Goal: Information Seeking & Learning: Learn about a topic

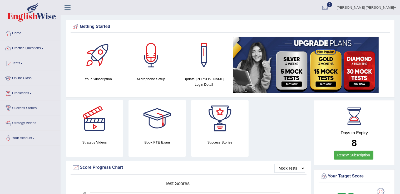
scroll to position [170, 0]
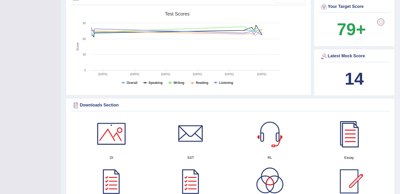
drag, startPoint x: 399, startPoint y: 123, endPoint x: 404, endPoint y: 122, distance: 5.4
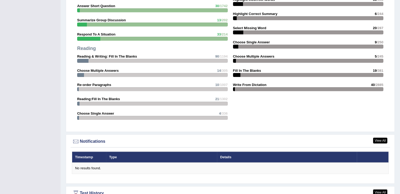
scroll to position [675, 0]
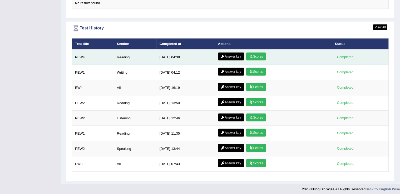
click at [255, 53] on link "Scores" at bounding box center [255, 57] width 19 height 8
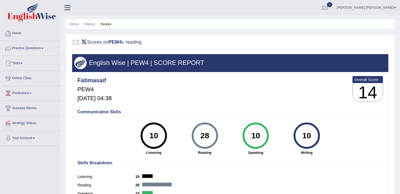
click at [18, 31] on link "Home" at bounding box center [30, 32] width 60 height 13
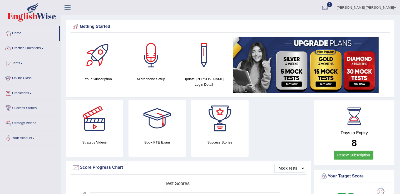
click at [34, 45] on link "Practice Questions" at bounding box center [30, 47] width 60 height 13
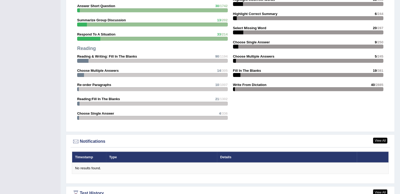
scroll to position [675, 0]
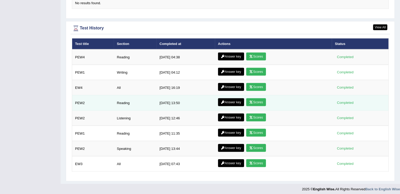
click at [305, 106] on td "Answer key Scores" at bounding box center [273, 103] width 117 height 15
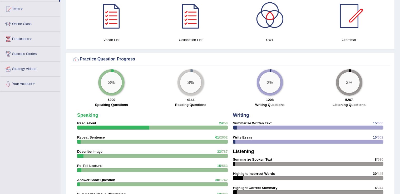
scroll to position [0, 0]
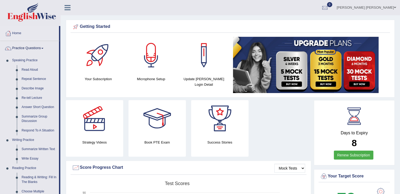
click at [45, 49] on link "Practice Questions" at bounding box center [29, 47] width 59 height 13
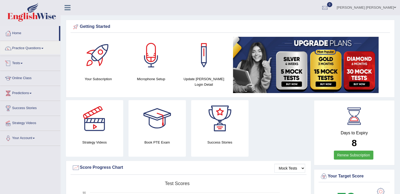
click at [22, 63] on span at bounding box center [22, 63] width 2 height 1
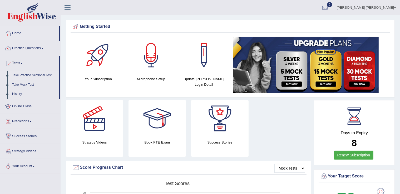
click at [36, 73] on link "Take Practice Sectional Test" at bounding box center [34, 75] width 49 height 9
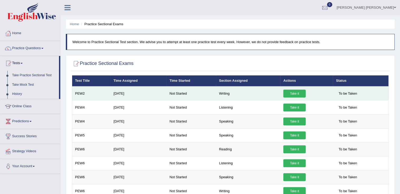
click at [296, 92] on link "Take it" at bounding box center [294, 94] width 22 height 8
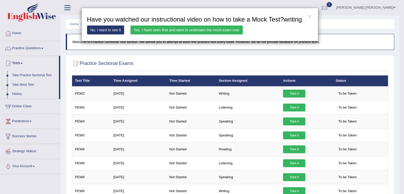
click at [205, 28] on link "Yes, I have seen that and want to undertake the mock exam now" at bounding box center [187, 30] width 112 height 9
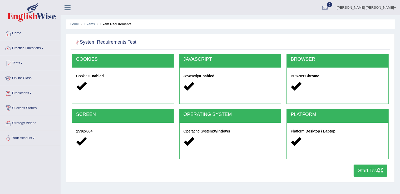
click at [375, 170] on button "Start Test" at bounding box center [371, 171] width 34 height 12
click at [372, 168] on button "Start Test" at bounding box center [371, 171] width 34 height 12
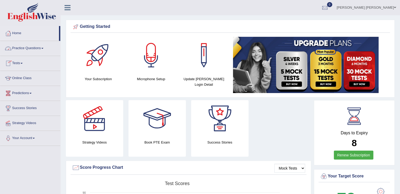
click at [38, 46] on link "Practice Questions" at bounding box center [30, 47] width 60 height 13
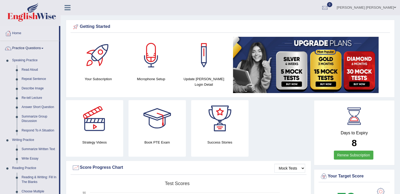
click at [38, 45] on link "Practice Questions" at bounding box center [29, 47] width 59 height 13
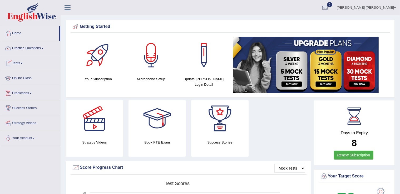
click at [22, 65] on link "Tests" at bounding box center [30, 62] width 60 height 13
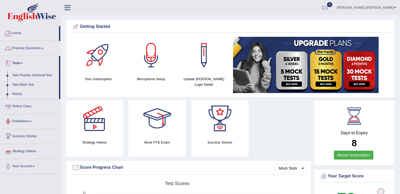
click at [38, 74] on link "Take Practice Sectional Test" at bounding box center [34, 75] width 49 height 9
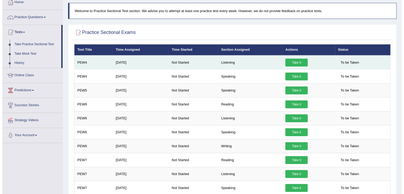
scroll to position [57, 0]
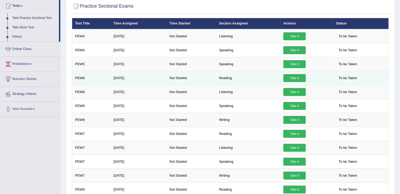
click at [296, 75] on link "Take it" at bounding box center [294, 78] width 22 height 8
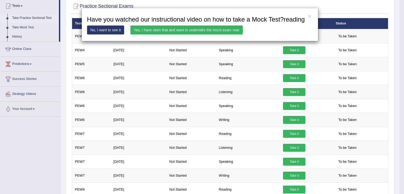
click at [216, 30] on link "Yes, I have seen that and want to undertake the mock exam now" at bounding box center [187, 30] width 112 height 9
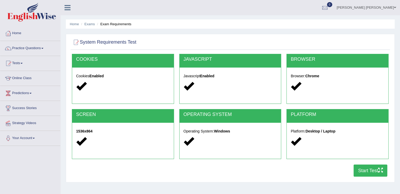
click at [381, 175] on button "Start Test" at bounding box center [371, 171] width 34 height 12
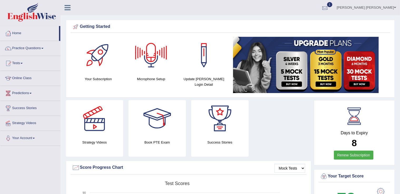
click at [333, 3] on link "1" at bounding box center [325, 7] width 16 height 14
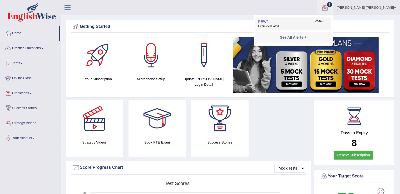
click at [322, 19] on link "PEW2 Oct 6, 2025 Exam evaluated" at bounding box center [293, 23] width 73 height 11
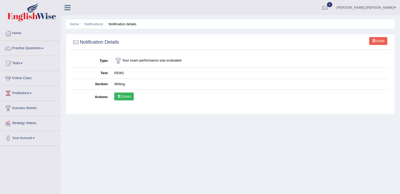
click at [130, 94] on link "Scores" at bounding box center [123, 97] width 19 height 8
click at [22, 34] on link "Home" at bounding box center [30, 32] width 60 height 13
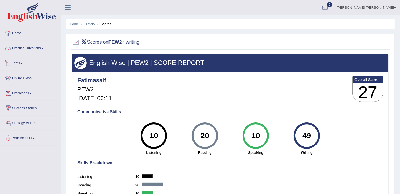
click at [16, 34] on link "Home" at bounding box center [30, 32] width 60 height 13
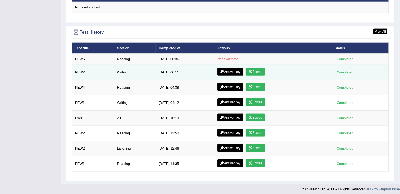
click at [228, 70] on link "Answer key" at bounding box center [230, 72] width 26 height 8
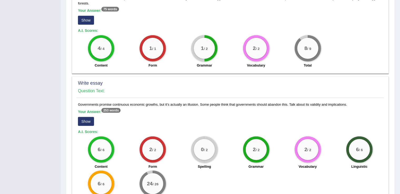
scroll to position [316, 0]
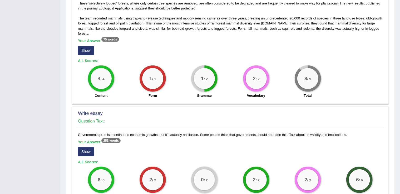
click at [88, 51] on button "Show" at bounding box center [86, 50] width 16 height 9
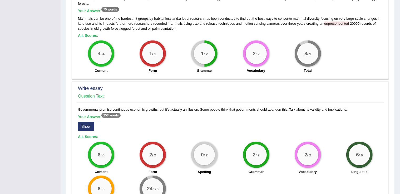
scroll to position [389, 0]
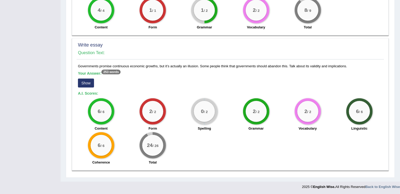
click at [88, 79] on button "Show" at bounding box center [86, 83] width 16 height 9
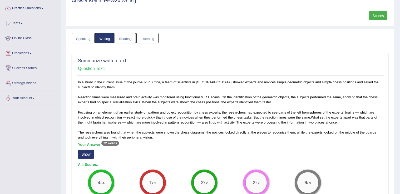
scroll to position [0, 0]
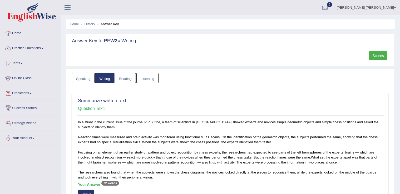
click at [11, 36] on div at bounding box center [8, 33] width 8 height 8
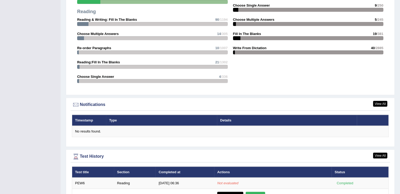
scroll to position [553, 0]
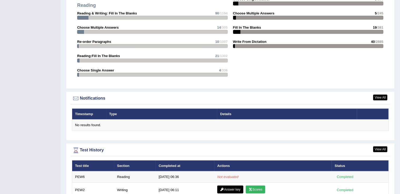
click at [288, 133] on div "Timestamp Type Details No results found." at bounding box center [230, 123] width 319 height 29
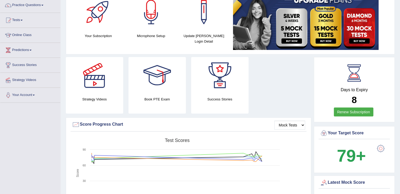
scroll to position [0, 0]
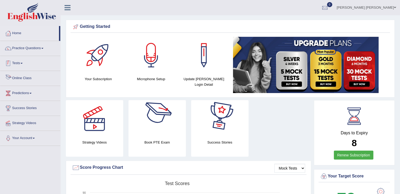
click at [15, 59] on link "Tests" at bounding box center [30, 62] width 60 height 13
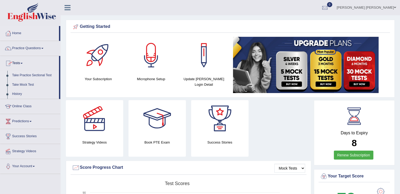
click at [33, 77] on link "Take Practice Sectional Test" at bounding box center [34, 75] width 49 height 9
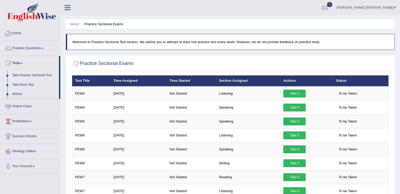
click at [6, 38] on link "Home" at bounding box center [30, 32] width 60 height 13
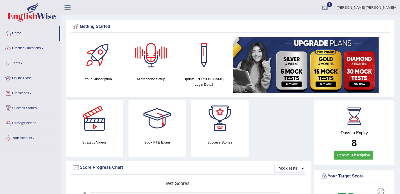
click at [329, 7] on div at bounding box center [325, 8] width 8 height 8
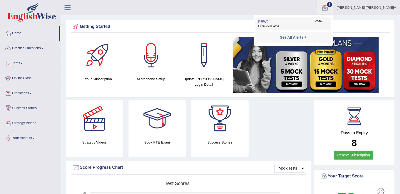
click at [329, 22] on link "PEW6 [DATE] Exam evaluated" at bounding box center [293, 23] width 73 height 11
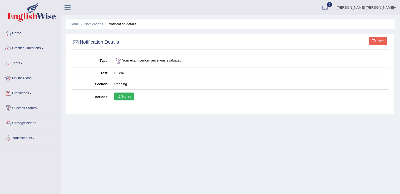
click at [132, 95] on link "Scores" at bounding box center [123, 97] width 19 height 8
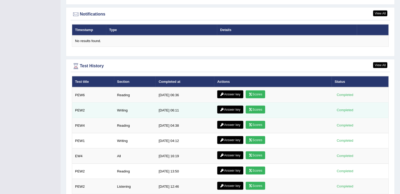
scroll to position [675, 0]
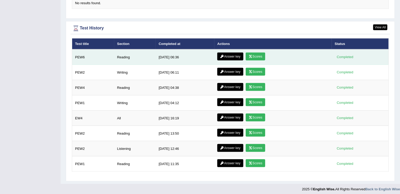
click at [231, 54] on link "Answer key" at bounding box center [230, 57] width 26 height 8
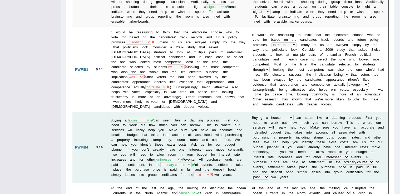
scroll to position [237, 0]
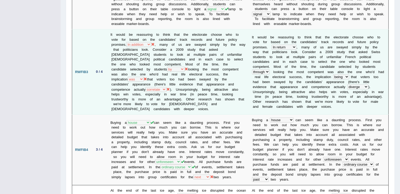
click at [155, 43] on icon at bounding box center [152, 44] width 3 height 3
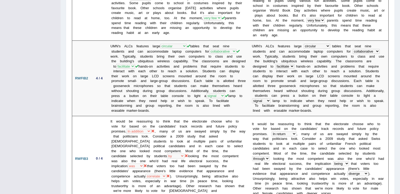
scroll to position [0, 0]
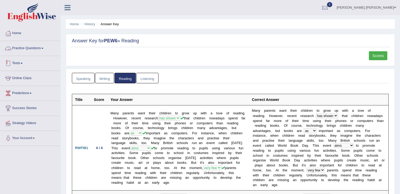
click at [19, 63] on link "Tests" at bounding box center [30, 62] width 60 height 13
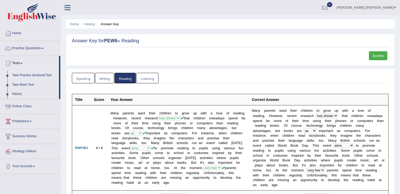
click at [35, 76] on link "Take Practice Sectional Test" at bounding box center [34, 75] width 49 height 9
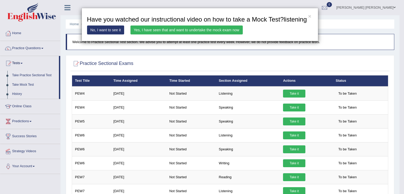
click at [225, 26] on link "Yes, I have seen that and want to undertake the mock exam now" at bounding box center [187, 30] width 112 height 9
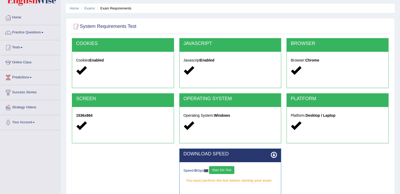
scroll to position [82, 0]
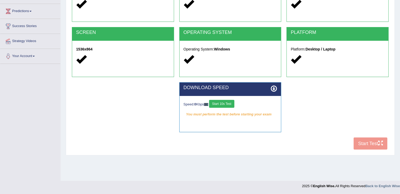
click at [231, 104] on button "Start 10s Test" at bounding box center [221, 104] width 25 height 8
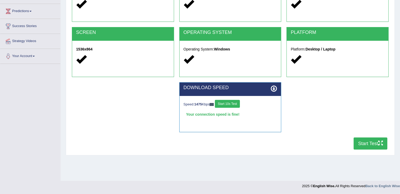
drag, startPoint x: 376, startPoint y: 142, endPoint x: 373, endPoint y: 151, distance: 9.8
click at [374, 145] on button "Start Test" at bounding box center [371, 144] width 34 height 12
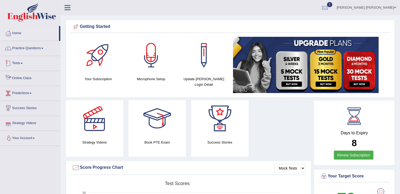
click at [25, 65] on link "Tests" at bounding box center [30, 62] width 60 height 13
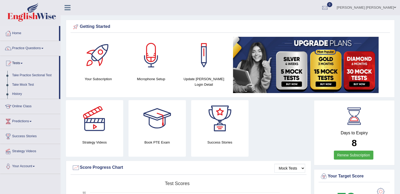
click at [38, 77] on link "Take Practice Sectional Test" at bounding box center [34, 75] width 49 height 9
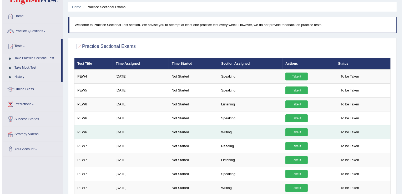
scroll to position [26, 0]
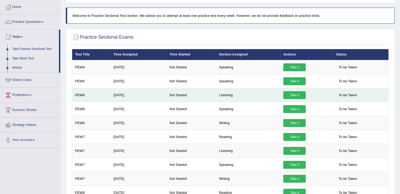
click at [286, 96] on link "Take it" at bounding box center [294, 95] width 22 height 8
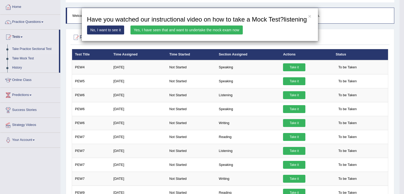
click at [182, 29] on link "Yes, I have seen that and want to undertake the mock exam now" at bounding box center [187, 30] width 112 height 9
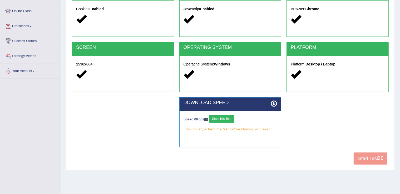
scroll to position [79, 0]
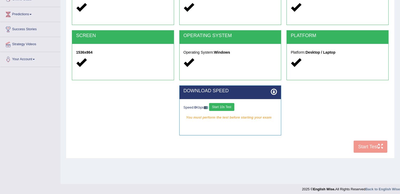
click at [231, 105] on button "Start 10s Test" at bounding box center [221, 107] width 25 height 8
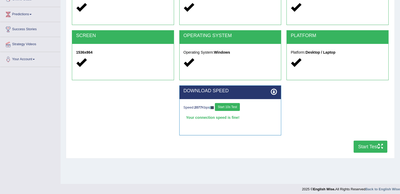
click at [380, 149] on button "Start Test" at bounding box center [371, 147] width 34 height 12
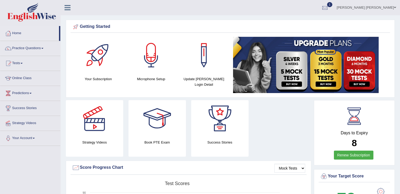
click at [329, 7] on div at bounding box center [325, 8] width 8 height 8
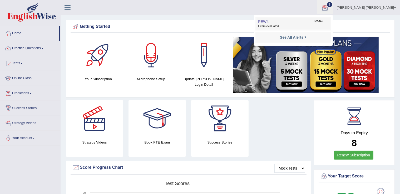
click at [314, 27] on span "Exam evaluated" at bounding box center [293, 26] width 70 height 4
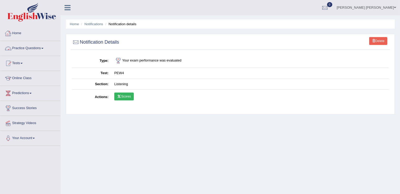
click at [22, 35] on link "Home" at bounding box center [30, 32] width 60 height 13
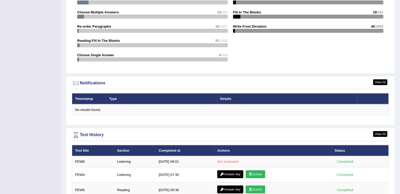
scroll to position [658, 0]
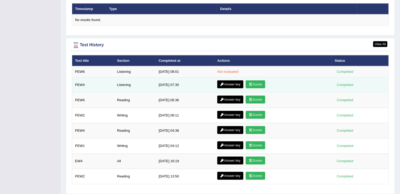
click at [221, 83] on icon at bounding box center [222, 84] width 4 height 3
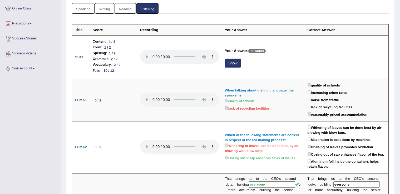
scroll to position [79, 0]
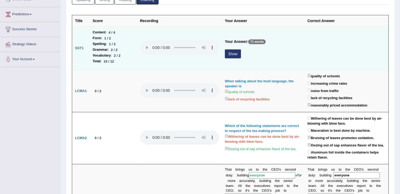
click at [230, 52] on button "Show" at bounding box center [233, 54] width 16 height 9
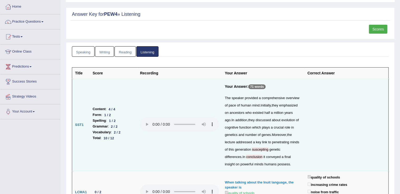
scroll to position [0, 0]
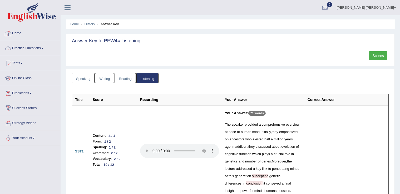
click at [15, 34] on link "Home" at bounding box center [30, 32] width 60 height 13
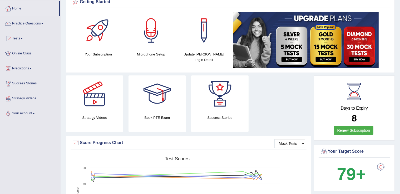
scroll to position [13, 0]
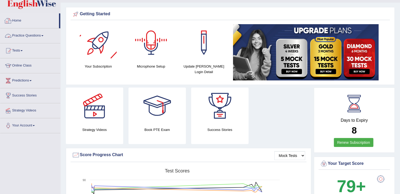
click at [28, 32] on link "Practice Questions" at bounding box center [30, 34] width 60 height 13
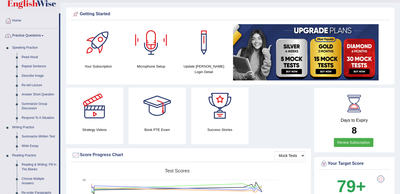
click at [28, 32] on link "Practice Questions" at bounding box center [29, 34] width 59 height 13
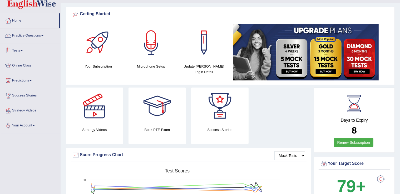
click at [21, 54] on link "Tests" at bounding box center [30, 49] width 60 height 13
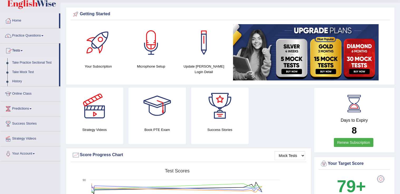
click at [30, 60] on link "Take Practice Sectional Test" at bounding box center [34, 62] width 49 height 9
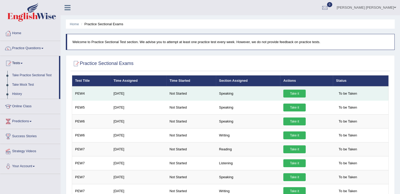
click at [298, 90] on link "Take it" at bounding box center [294, 94] width 22 height 8
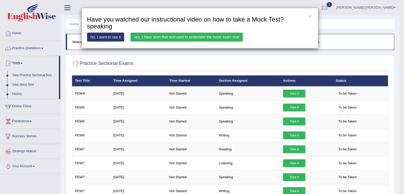
click at [234, 36] on link "Yes, I have seen that and want to undertake the mock exam now" at bounding box center [187, 37] width 112 height 9
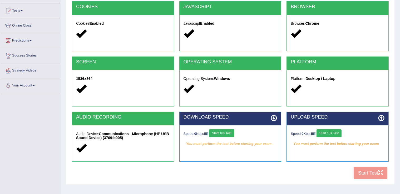
scroll to position [79, 0]
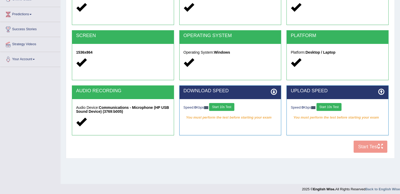
click at [222, 105] on button "Start 10s Test" at bounding box center [221, 107] width 25 height 8
click at [331, 111] on div "Speed: 0 Kbps Start 10s Test" at bounding box center [338, 107] width 94 height 9
click at [324, 106] on div "Speed: 0 Kbps Start 10s Test" at bounding box center [338, 107] width 94 height 9
click at [329, 106] on button "Start 10s Test" at bounding box center [329, 107] width 25 height 8
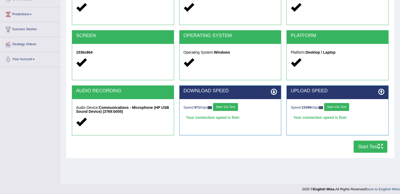
click at [369, 142] on button "Start Test" at bounding box center [371, 147] width 34 height 12
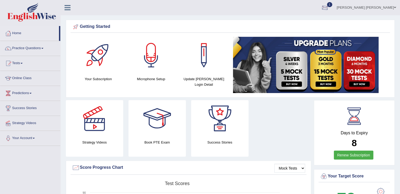
click at [329, 8] on div at bounding box center [325, 8] width 8 height 8
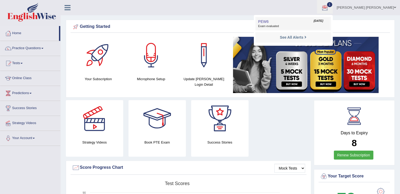
click at [329, 21] on link "PEW6 Oct 6, 2025 Exam evaluated" at bounding box center [293, 23] width 73 height 11
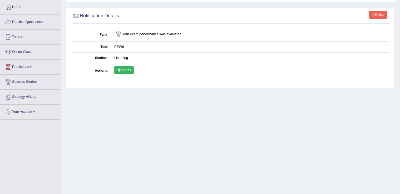
scroll to position [26, 0]
click at [130, 72] on link "Scores" at bounding box center [123, 70] width 19 height 8
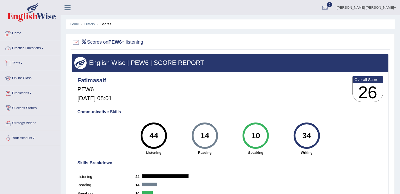
click at [15, 32] on link "Home" at bounding box center [30, 32] width 60 height 13
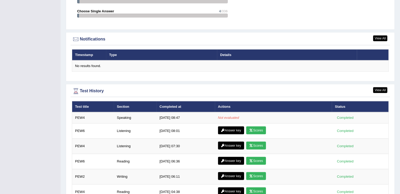
scroll to position [632, 0]
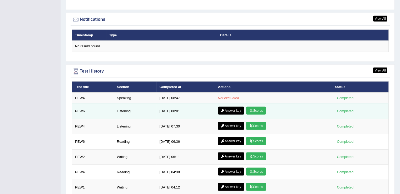
click at [226, 107] on link "Answer key" at bounding box center [231, 111] width 26 height 8
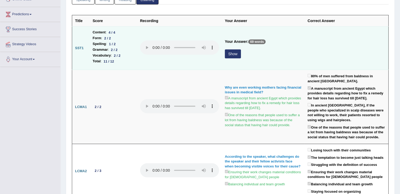
click at [236, 55] on button "Show" at bounding box center [233, 54] width 16 height 9
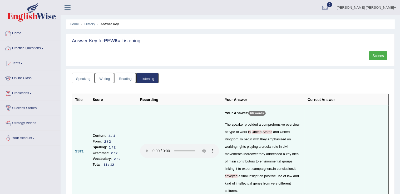
click at [22, 34] on link "Home" at bounding box center [30, 32] width 60 height 13
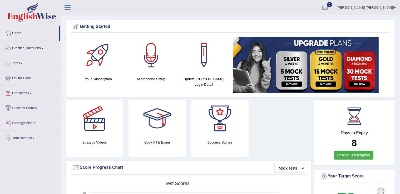
click at [14, 46] on link "Practice Questions" at bounding box center [30, 47] width 60 height 13
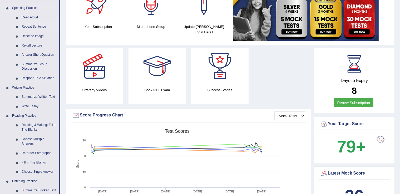
scroll to position [53, 0]
click at [39, 28] on link "Repeat Sentence" at bounding box center [39, 26] width 40 height 9
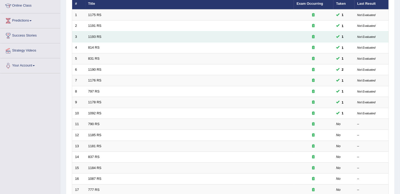
scroll to position [105, 0]
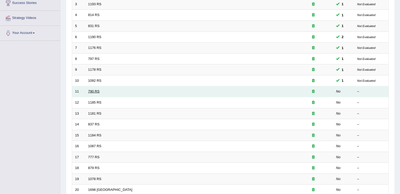
click at [93, 90] on link "790 RS" at bounding box center [93, 92] width 11 height 4
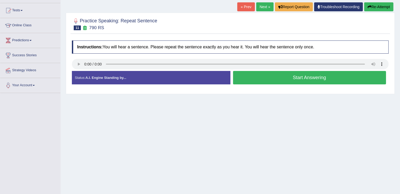
scroll to position [32, 0]
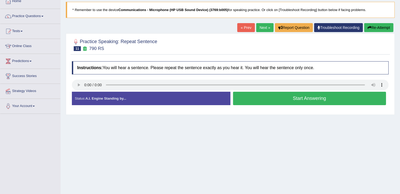
click at [257, 94] on button "Start Answering" at bounding box center [309, 98] width 153 height 13
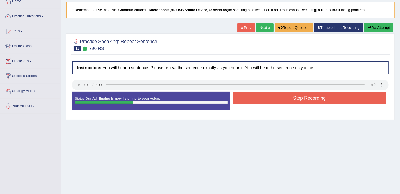
click at [256, 93] on button "Stop Recording" at bounding box center [309, 98] width 153 height 12
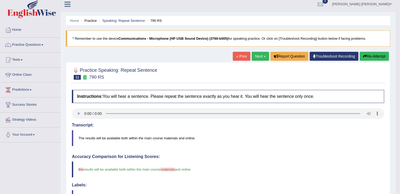
scroll to position [3, 0]
click at [258, 56] on link "Next »" at bounding box center [260, 56] width 17 height 9
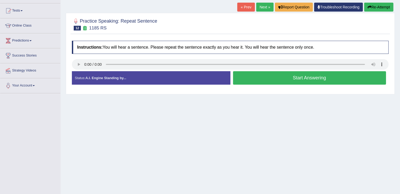
click at [254, 72] on button "Start Answering" at bounding box center [309, 77] width 153 height 13
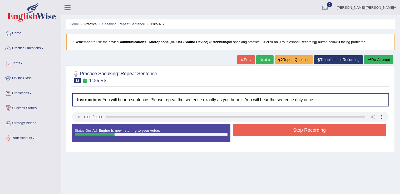
click at [281, 128] on button "Stop Recording" at bounding box center [309, 130] width 153 height 12
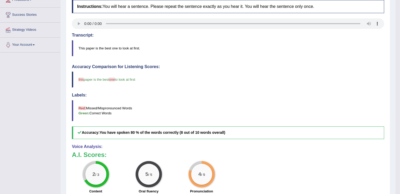
scroll to position [56, 0]
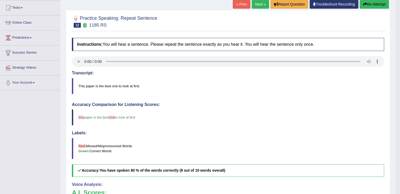
click at [262, 4] on link "Next »" at bounding box center [260, 4] width 17 height 9
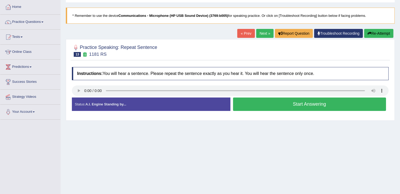
click at [259, 99] on button "Start Answering" at bounding box center [309, 104] width 153 height 13
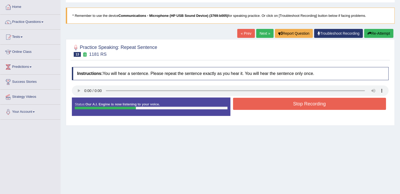
click at [275, 108] on button "Stop Recording" at bounding box center [309, 104] width 153 height 12
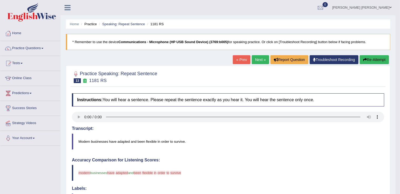
click at [253, 57] on link "Next »" at bounding box center [260, 59] width 17 height 9
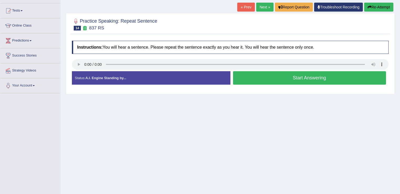
click at [284, 79] on button "Start Answering" at bounding box center [309, 77] width 153 height 13
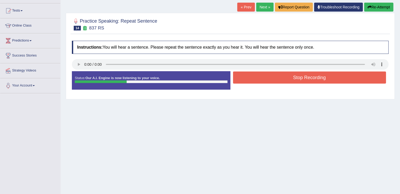
click at [283, 78] on button "Stop Recording" at bounding box center [309, 78] width 153 height 12
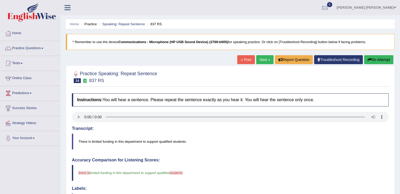
click at [266, 55] on div "Home Practice Speaking: Repeat Sentence 837 RS * Remember to use the device Com…" at bounding box center [230, 171] width 339 height 343
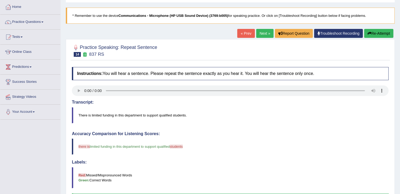
click at [261, 34] on link "Next »" at bounding box center [264, 33] width 17 height 9
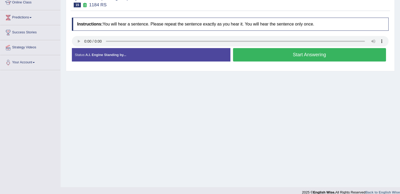
scroll to position [79, 0]
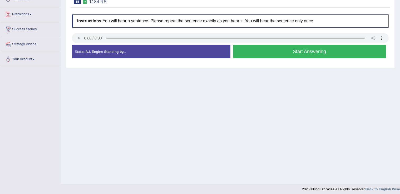
click at [260, 51] on button "Start Answering" at bounding box center [309, 51] width 153 height 13
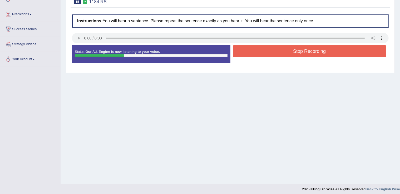
click at [260, 51] on button "Stop Recording" at bounding box center [309, 51] width 153 height 12
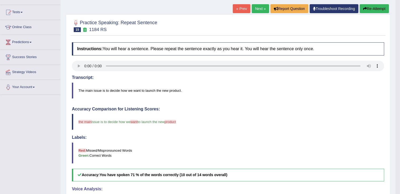
scroll to position [26, 0]
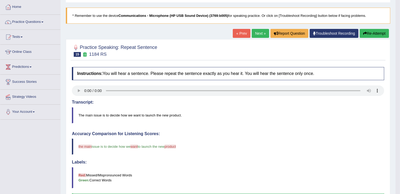
click at [256, 31] on link "Next »" at bounding box center [260, 33] width 17 height 9
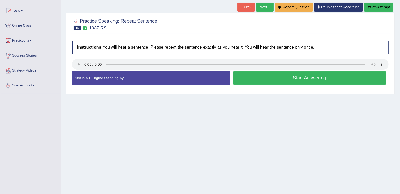
click at [264, 74] on button "Start Answering" at bounding box center [309, 77] width 153 height 13
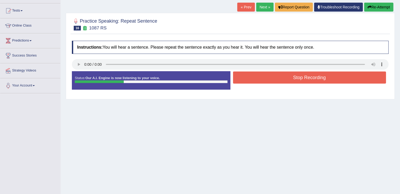
click at [264, 74] on button "Stop Recording" at bounding box center [309, 78] width 153 height 12
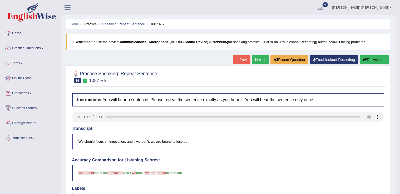
click at [6, 32] on div at bounding box center [8, 33] width 8 height 8
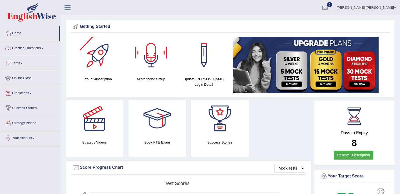
click at [24, 54] on li "Practice Questions Speaking Practice Read Aloud Repeat Sentence Describe Image …" at bounding box center [30, 48] width 60 height 15
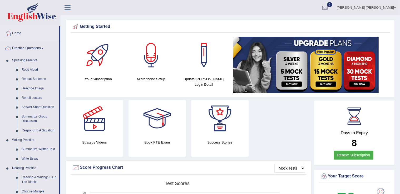
click at [25, 54] on li "Practice Questions Speaking Practice Read Aloud Repeat Sentence Describe Image …" at bounding box center [30, 189] width 60 height 296
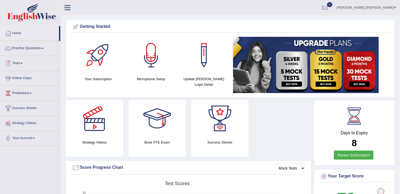
click at [21, 63] on link "Tests" at bounding box center [30, 62] width 60 height 13
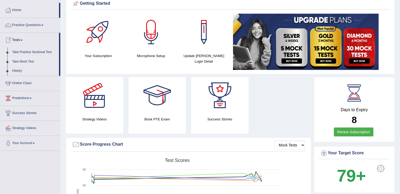
scroll to position [26, 0]
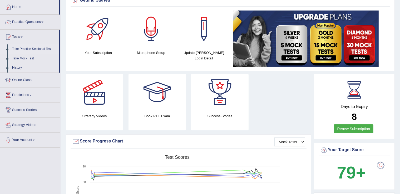
click at [33, 49] on link "Take Practice Sectional Test" at bounding box center [34, 49] width 49 height 9
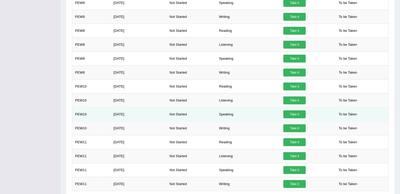
scroll to position [239, 0]
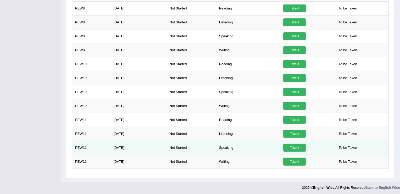
click at [298, 144] on link "Take it" at bounding box center [294, 148] width 22 height 8
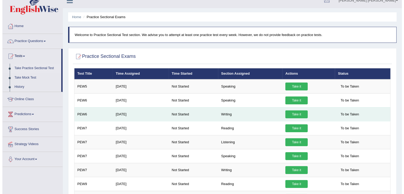
scroll to position [2, 0]
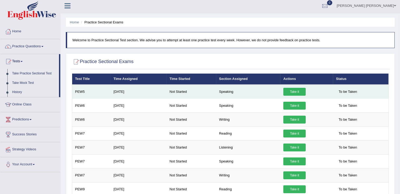
click at [298, 91] on link "Take it" at bounding box center [294, 92] width 22 height 8
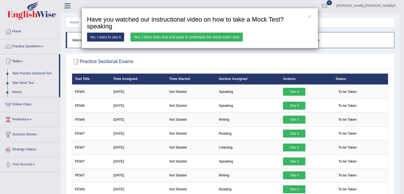
click at [206, 38] on link "Yes, I have seen that and want to undertake the mock exam now" at bounding box center [187, 37] width 112 height 9
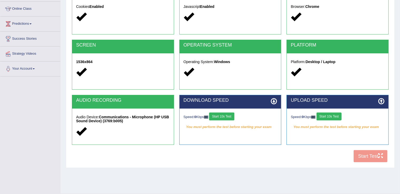
scroll to position [79, 0]
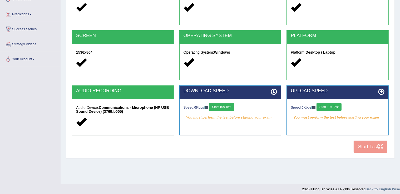
click at [223, 108] on button "Start 10s Test" at bounding box center [221, 107] width 25 height 8
click at [329, 106] on div "Speed: 0 Kbps Start 10s Test" at bounding box center [338, 107] width 94 height 9
click at [330, 106] on button "Start 10s Test" at bounding box center [329, 107] width 25 height 8
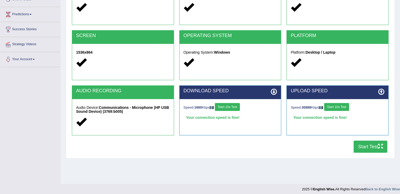
click at [368, 146] on button "Start Test" at bounding box center [371, 147] width 34 height 12
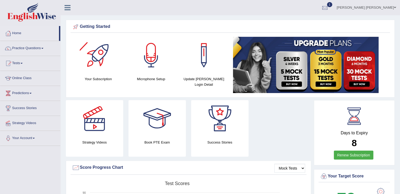
click at [329, 11] on div at bounding box center [325, 8] width 8 height 8
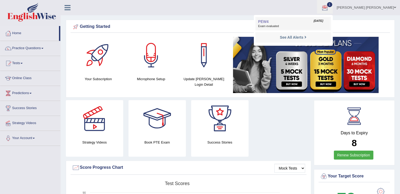
click at [314, 28] on span "Exam evaluated" at bounding box center [293, 26] width 70 height 4
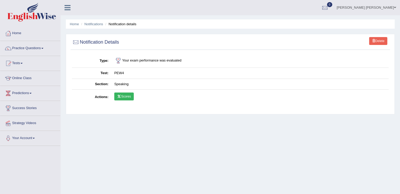
click at [129, 95] on link "Scores" at bounding box center [123, 97] width 19 height 8
click at [20, 31] on link "Home" at bounding box center [30, 32] width 60 height 13
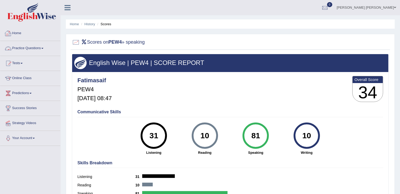
click at [16, 37] on link "Home" at bounding box center [30, 32] width 60 height 13
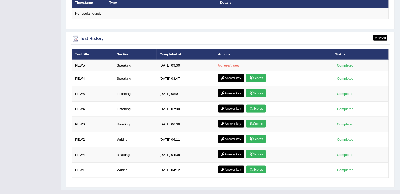
scroll to position [671, 0]
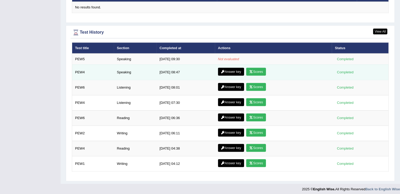
click at [233, 71] on link "Answer key" at bounding box center [231, 72] width 26 height 8
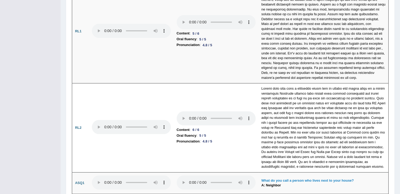
scroll to position [1221, 0]
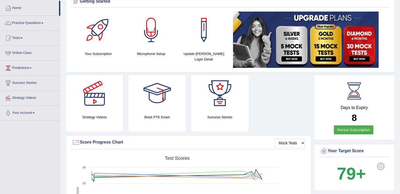
scroll to position [13, 0]
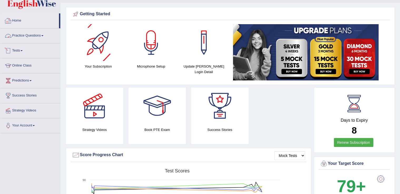
click at [18, 24] on link "Home" at bounding box center [29, 19] width 59 height 13
